Goal: Task Accomplishment & Management: Manage account settings

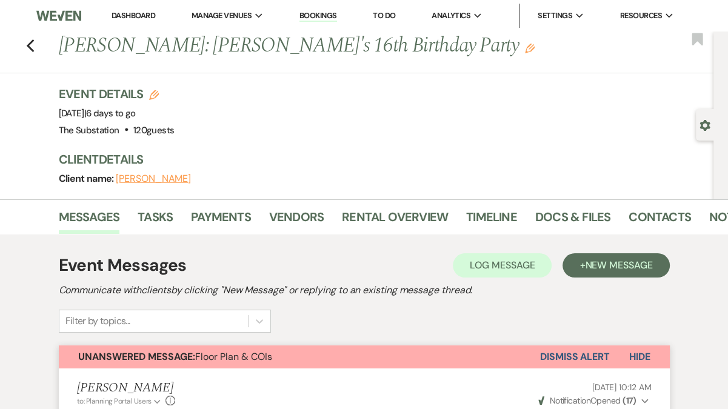
click at [133, 15] on link "Dashboard" at bounding box center [134, 15] width 44 height 10
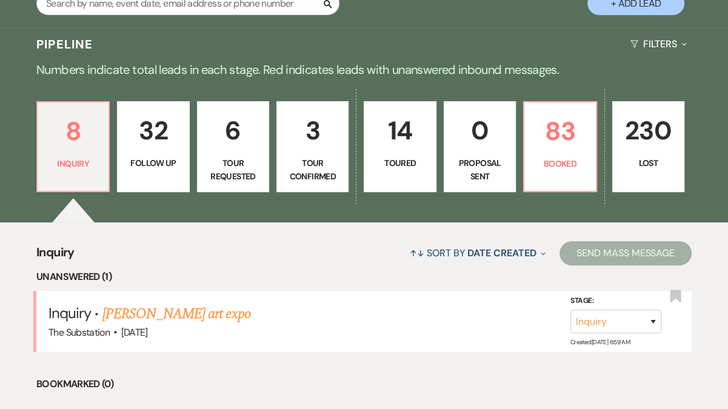
click at [312, 152] on link "3 Tour Confirmed" at bounding box center [313, 146] width 72 height 91
select select "4"
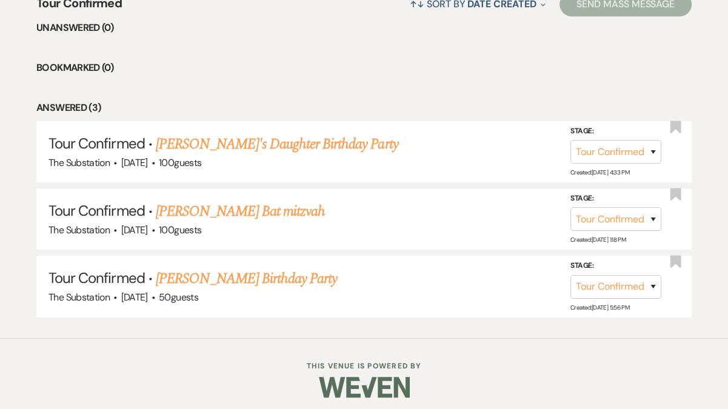
scroll to position [492, 0]
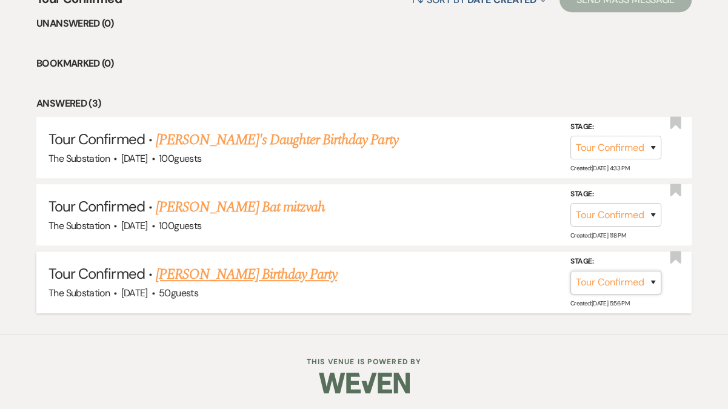
click at [609, 283] on select "Inquiry Follow Up Tour Requested Tour Confirmed Toured Proposal Sent Booked Lost" at bounding box center [616, 283] width 91 height 24
select select "5"
click at [571, 271] on select "Inquiry Follow Up Tour Requested Tour Confirmed Toured Proposal Sent Booked Lost" at bounding box center [616, 283] width 91 height 24
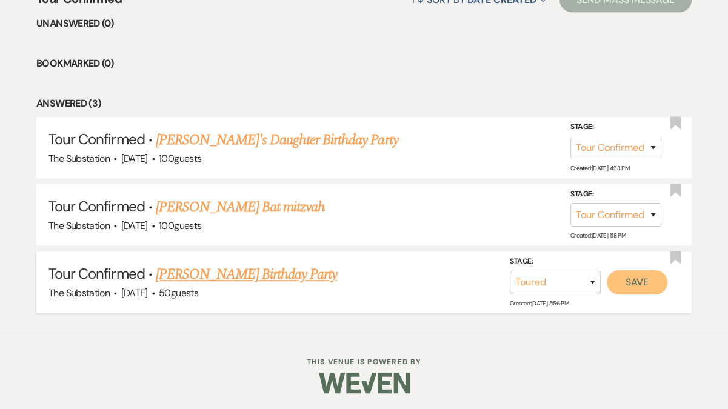
click at [643, 284] on button "Save" at bounding box center [637, 282] width 61 height 24
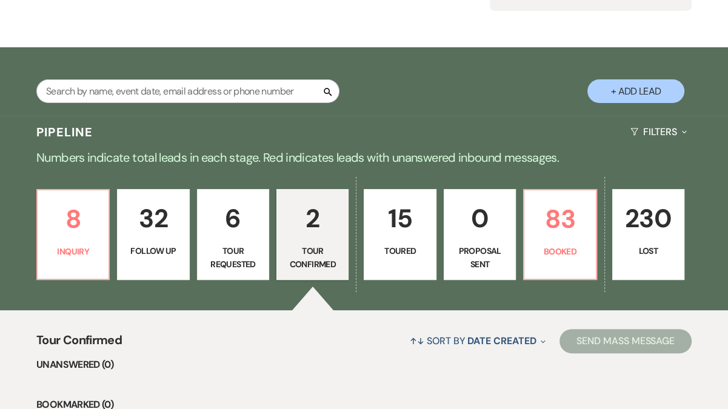
scroll to position [141, 0]
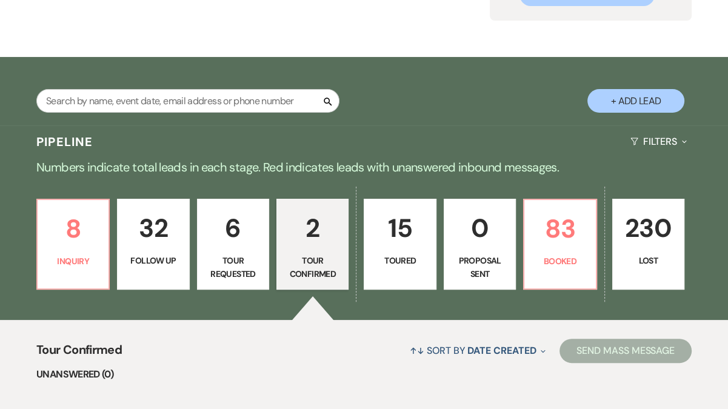
click at [399, 227] on p "15" at bounding box center [400, 228] width 56 height 41
select select "5"
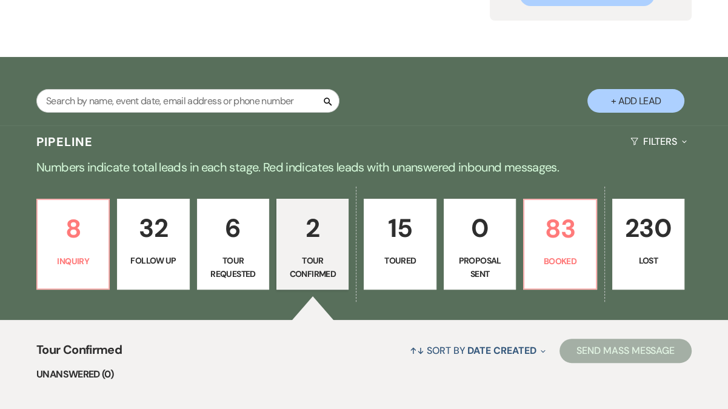
select select "5"
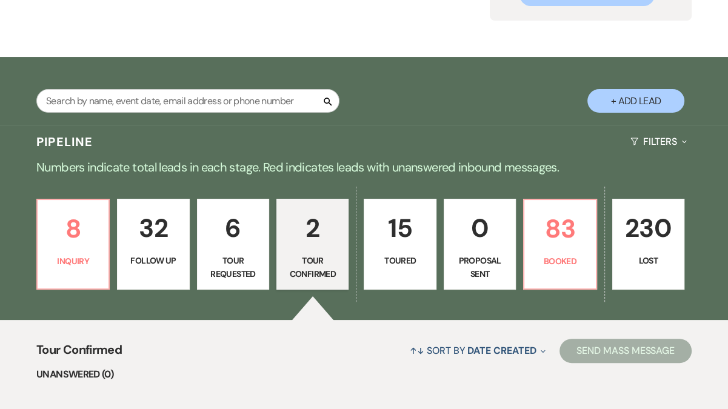
select select "5"
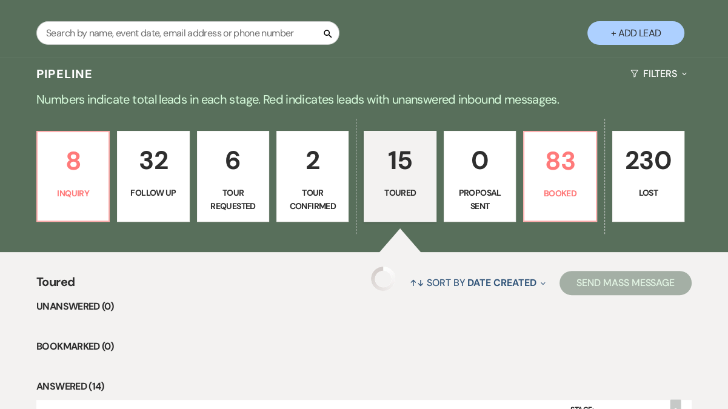
select select "5"
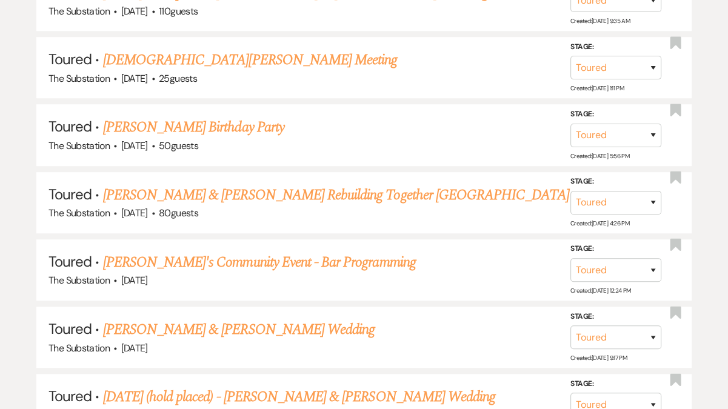
scroll to position [650, 0]
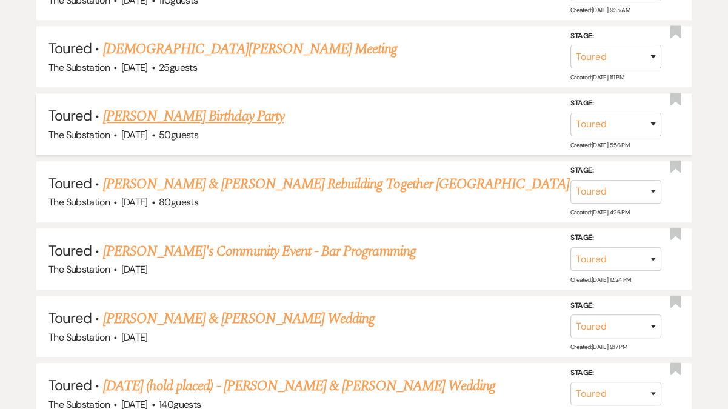
click at [250, 114] on link "[PERSON_NAME] Birthday Party" at bounding box center [193, 117] width 181 height 22
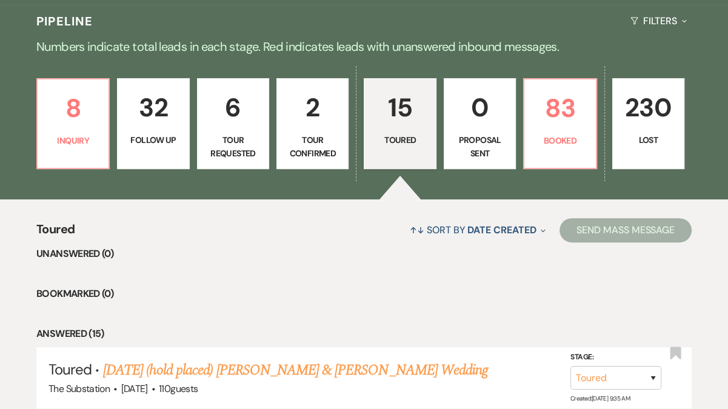
scroll to position [237, 0]
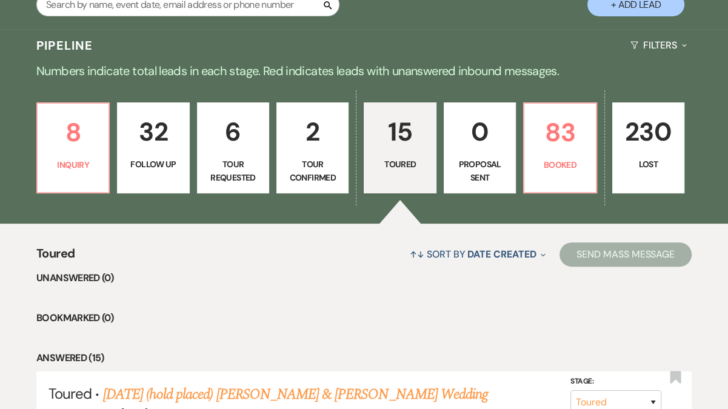
select select "5"
select select "4"
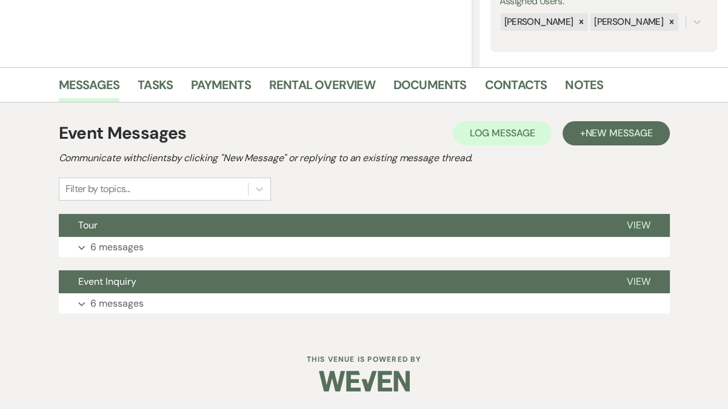
scroll to position [0, 0]
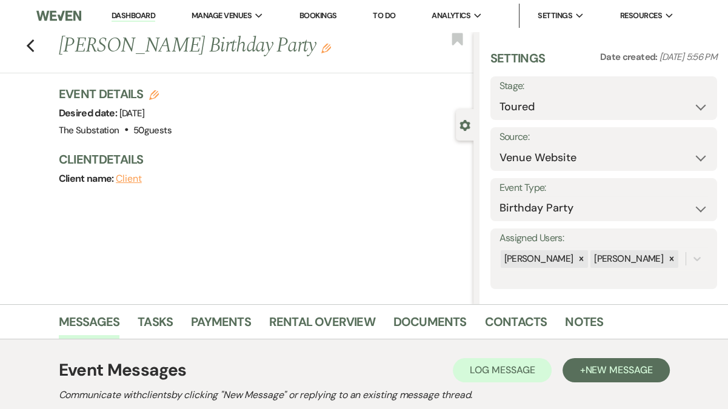
click at [321, 52] on icon "Edit" at bounding box center [326, 49] width 10 height 10
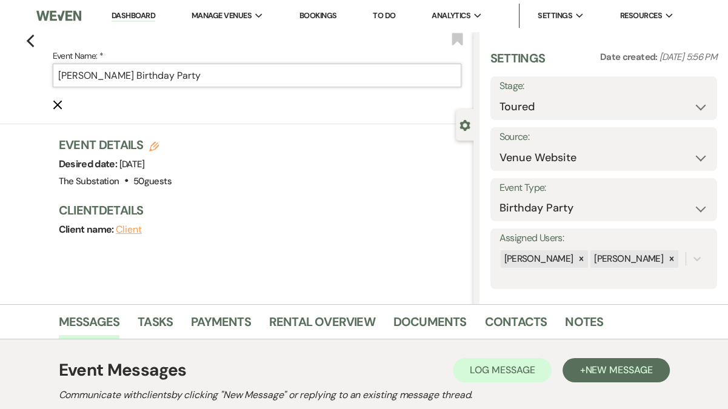
click at [59, 78] on input "[PERSON_NAME] Birthday Party" at bounding box center [257, 76] width 409 height 24
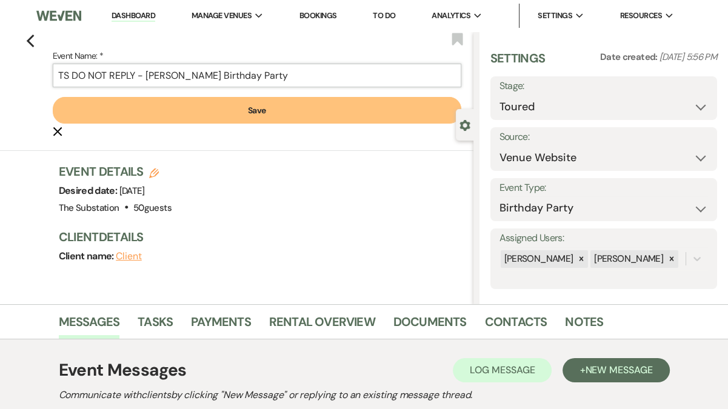
click at [68, 75] on input "TS DO NOT REPLY - [PERSON_NAME] Birthday Party" at bounding box center [257, 76] width 409 height 24
type input "TS DO NOT REPLY - [PERSON_NAME] Birthday Party"
click at [234, 113] on button "Save" at bounding box center [257, 110] width 409 height 27
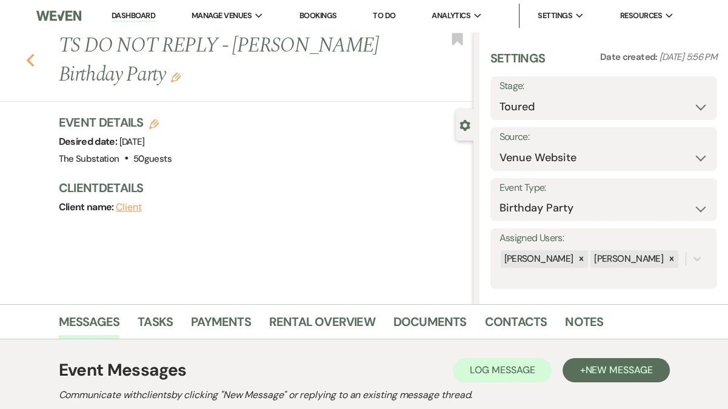
click at [31, 63] on use "button" at bounding box center [30, 60] width 8 height 13
select select "5"
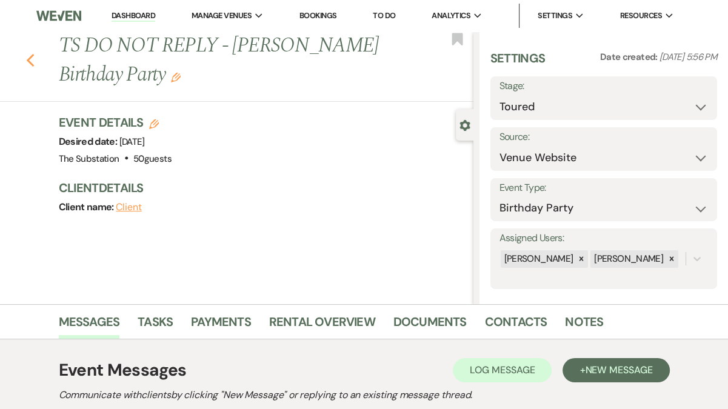
select select "5"
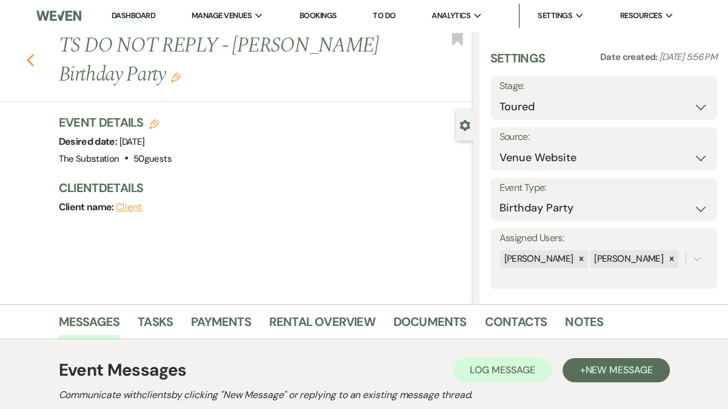
select select "5"
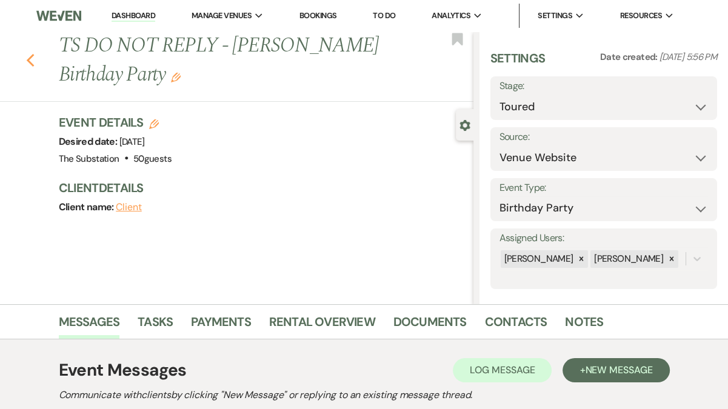
select select "5"
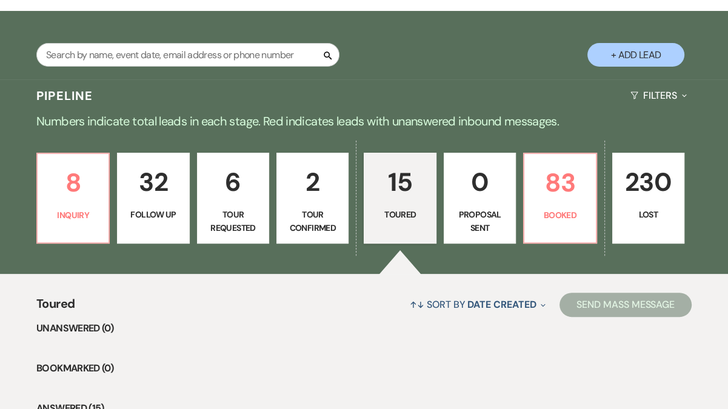
scroll to position [170, 0]
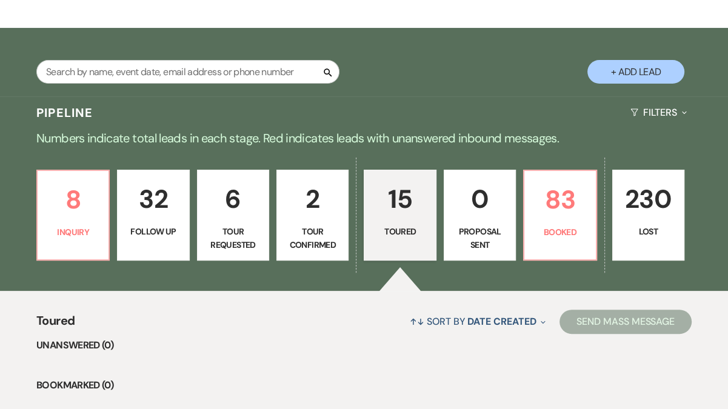
click at [319, 209] on p "2" at bounding box center [312, 199] width 56 height 41
select select "4"
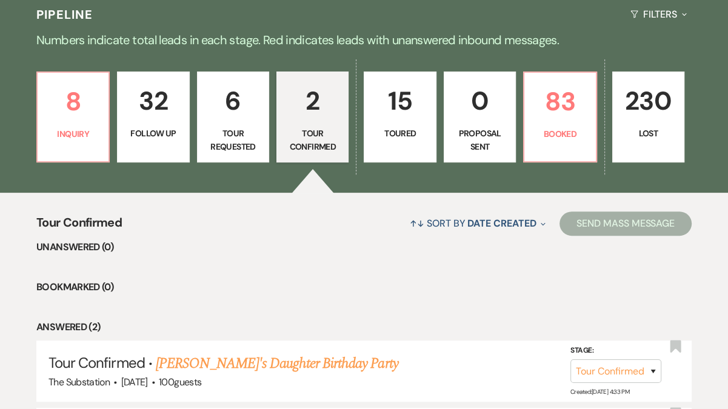
scroll to position [425, 0]
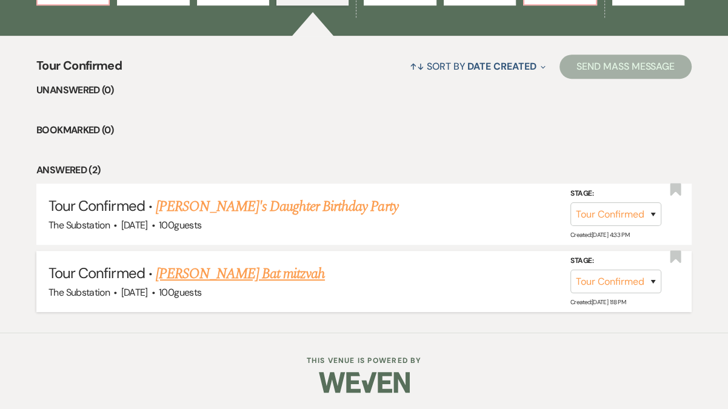
click at [246, 275] on link "[PERSON_NAME] Bat mitzvah" at bounding box center [240, 274] width 169 height 22
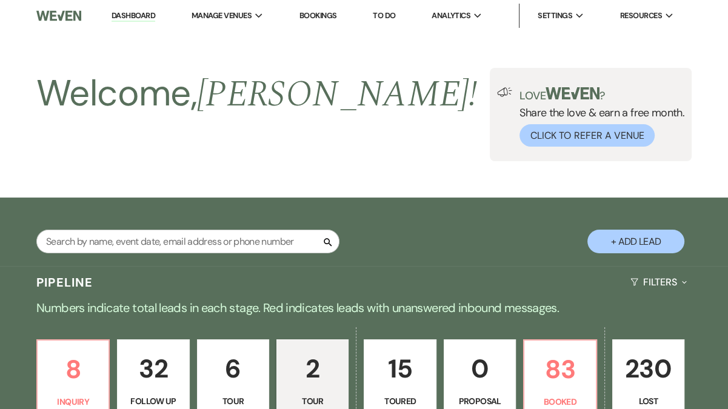
select select "4"
select select "5"
select select "13"
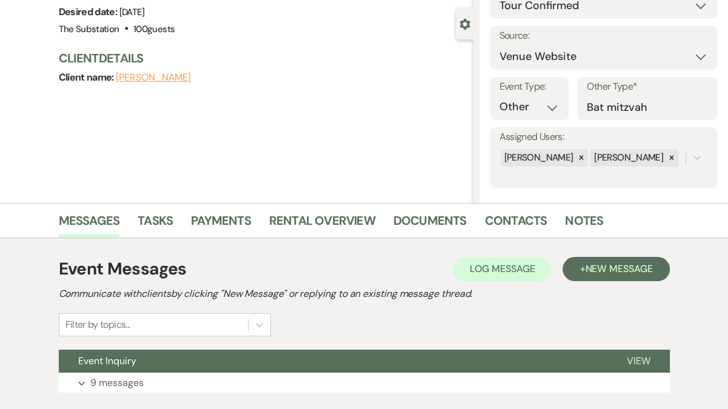
scroll to position [181, 0]
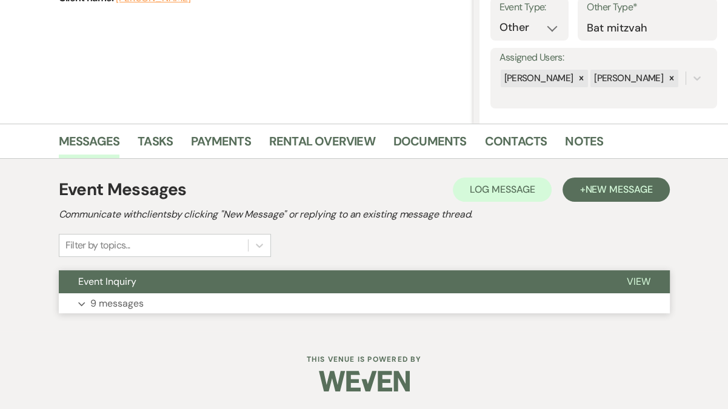
click at [184, 301] on button "Expand 9 messages" at bounding box center [364, 304] width 611 height 21
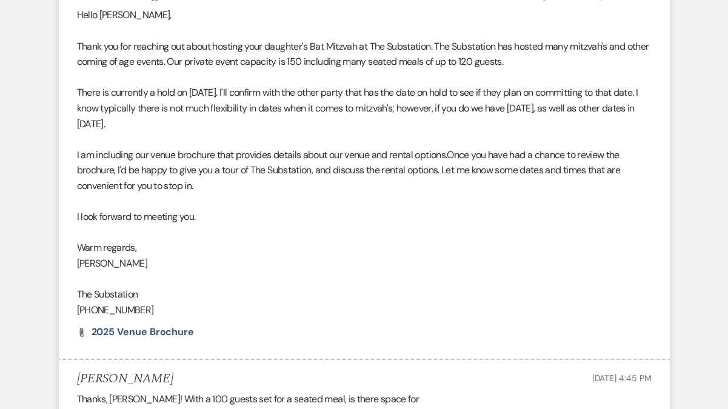
scroll to position [755, 0]
